Goal: Navigation & Orientation: Find specific page/section

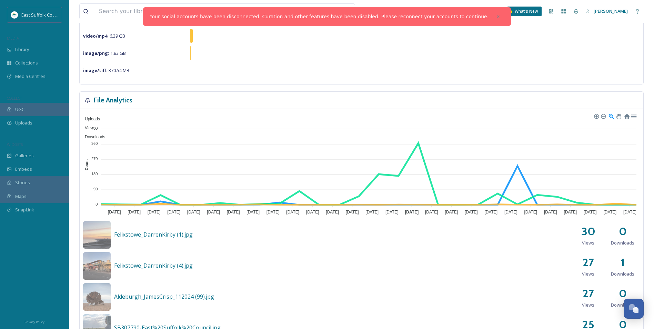
scroll to position [138, 0]
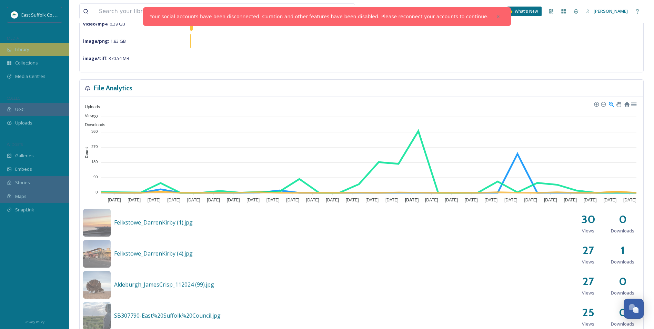
click at [23, 50] on span "Library" at bounding box center [22, 49] width 14 height 7
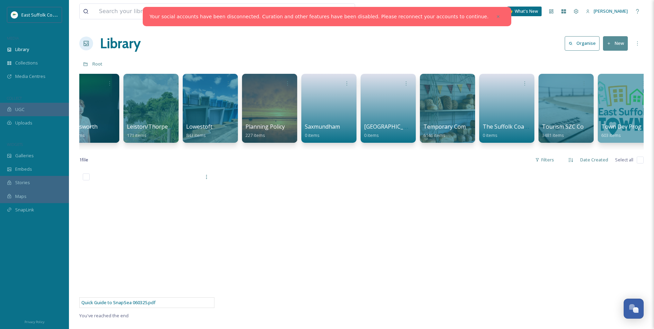
scroll to position [0, 977]
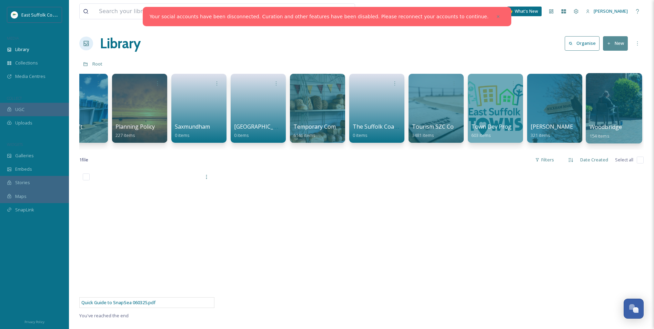
click at [608, 112] on div at bounding box center [613, 108] width 56 height 70
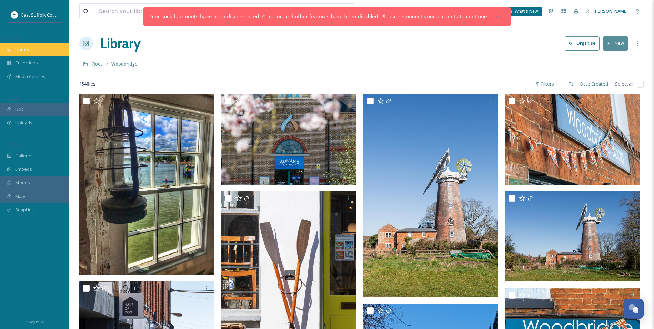
click at [21, 50] on span "Library" at bounding box center [22, 49] width 14 height 7
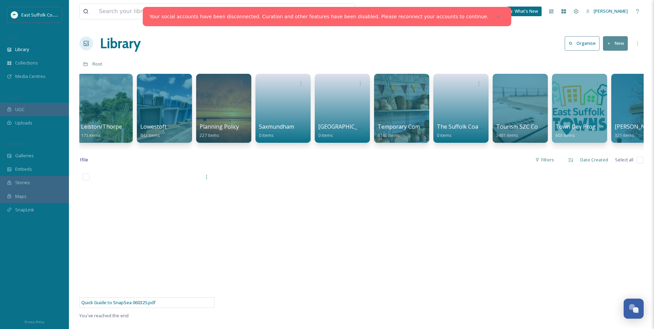
scroll to position [0, 897]
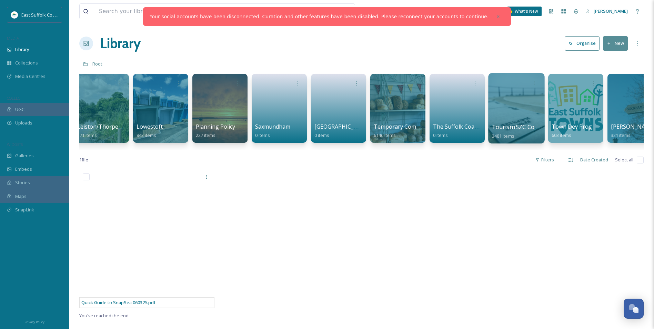
click at [528, 115] on div at bounding box center [516, 108] width 56 height 70
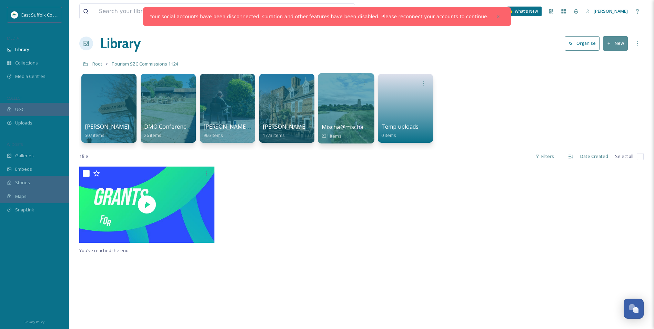
click at [348, 109] on div at bounding box center [346, 108] width 56 height 70
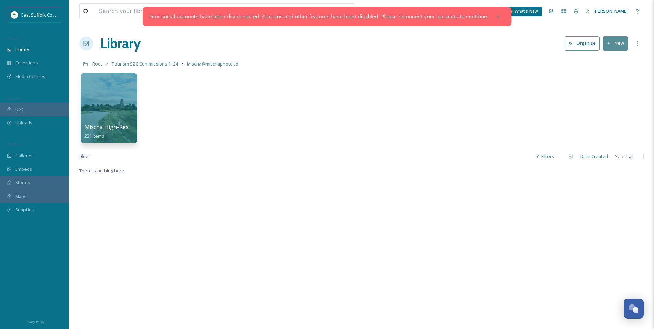
click at [110, 109] on div at bounding box center [109, 108] width 56 height 70
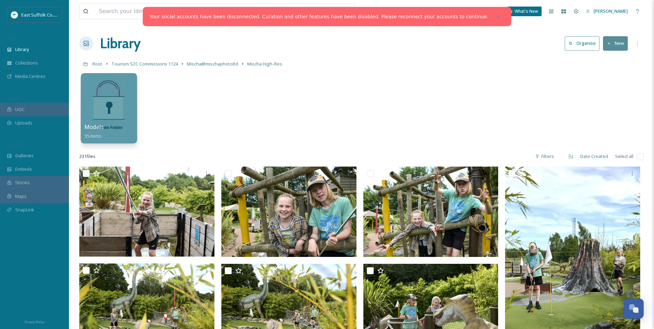
click at [111, 102] on div at bounding box center [109, 108] width 56 height 70
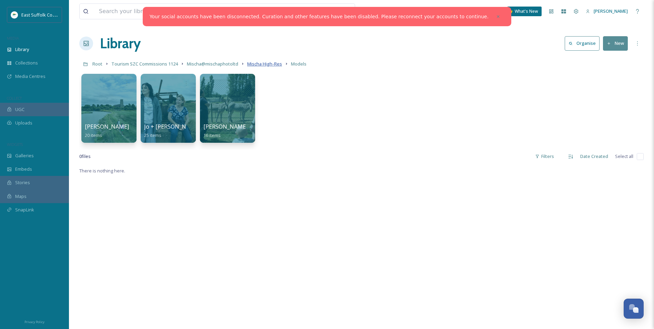
click at [254, 64] on span "Mischa High-Res" at bounding box center [264, 64] width 35 height 6
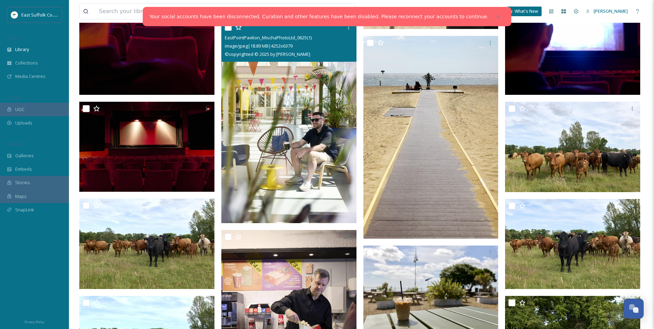
scroll to position [3205, 0]
